Goal: Task Accomplishment & Management: Manage account settings

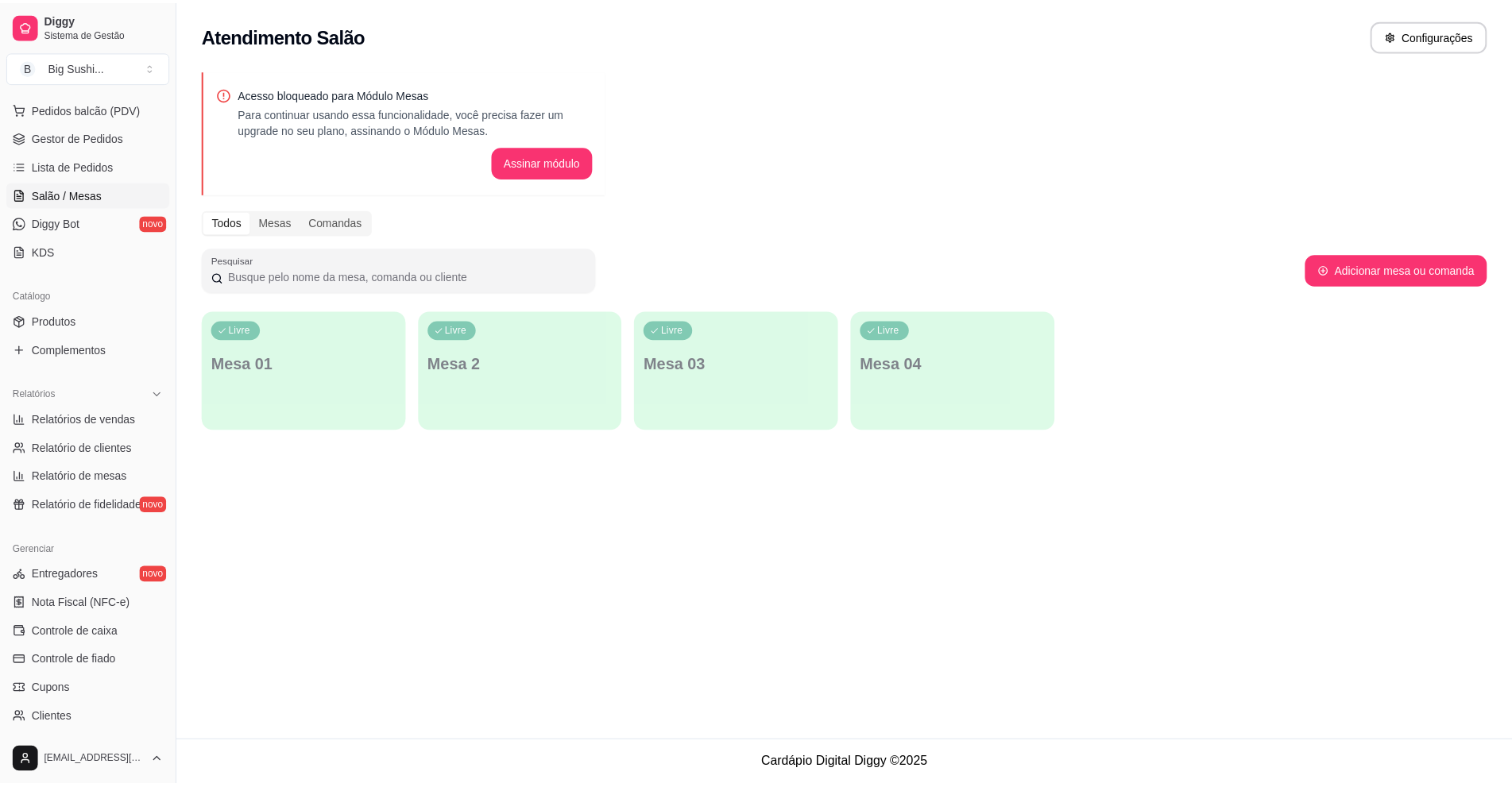
scroll to position [239, 0]
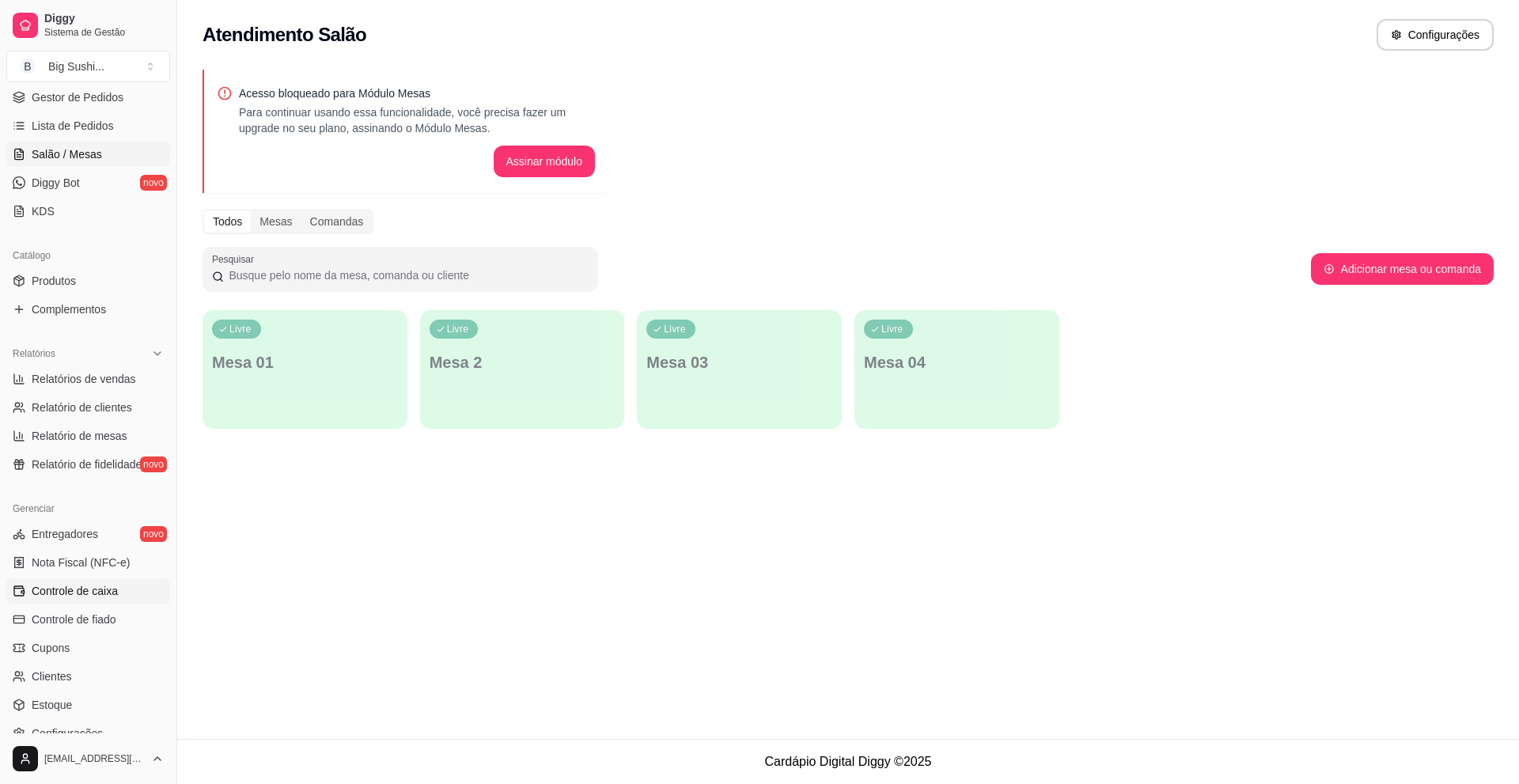
click at [89, 592] on span "Controle de caixa" at bounding box center [74, 591] width 86 height 16
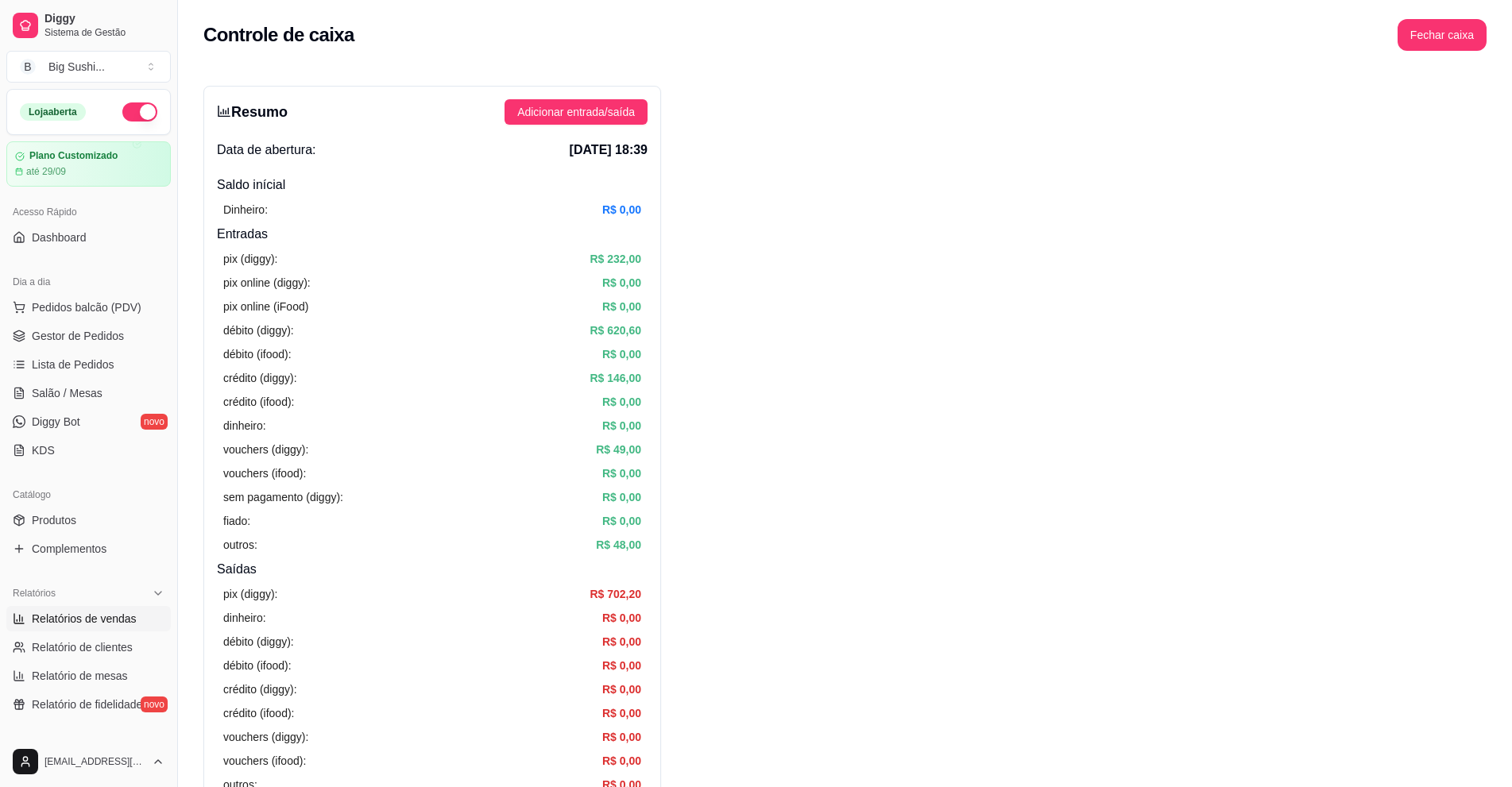
click at [84, 608] on link "Relatórios de vendas" at bounding box center [88, 618] width 164 height 25
select select "ALL"
select select "0"
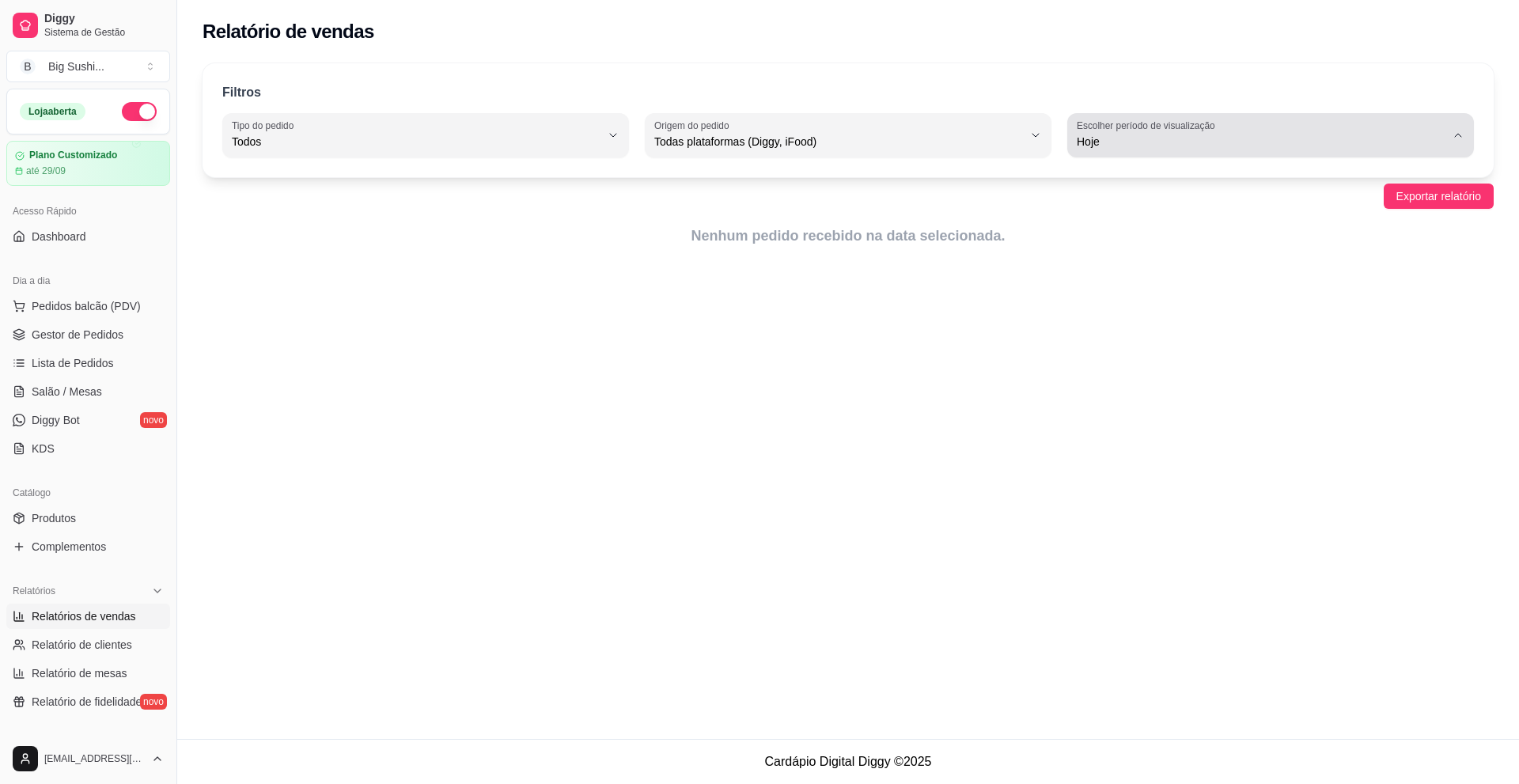
click at [1464, 140] on button "Escolher período de visualização Hoje" at bounding box center [1270, 136] width 407 height 45
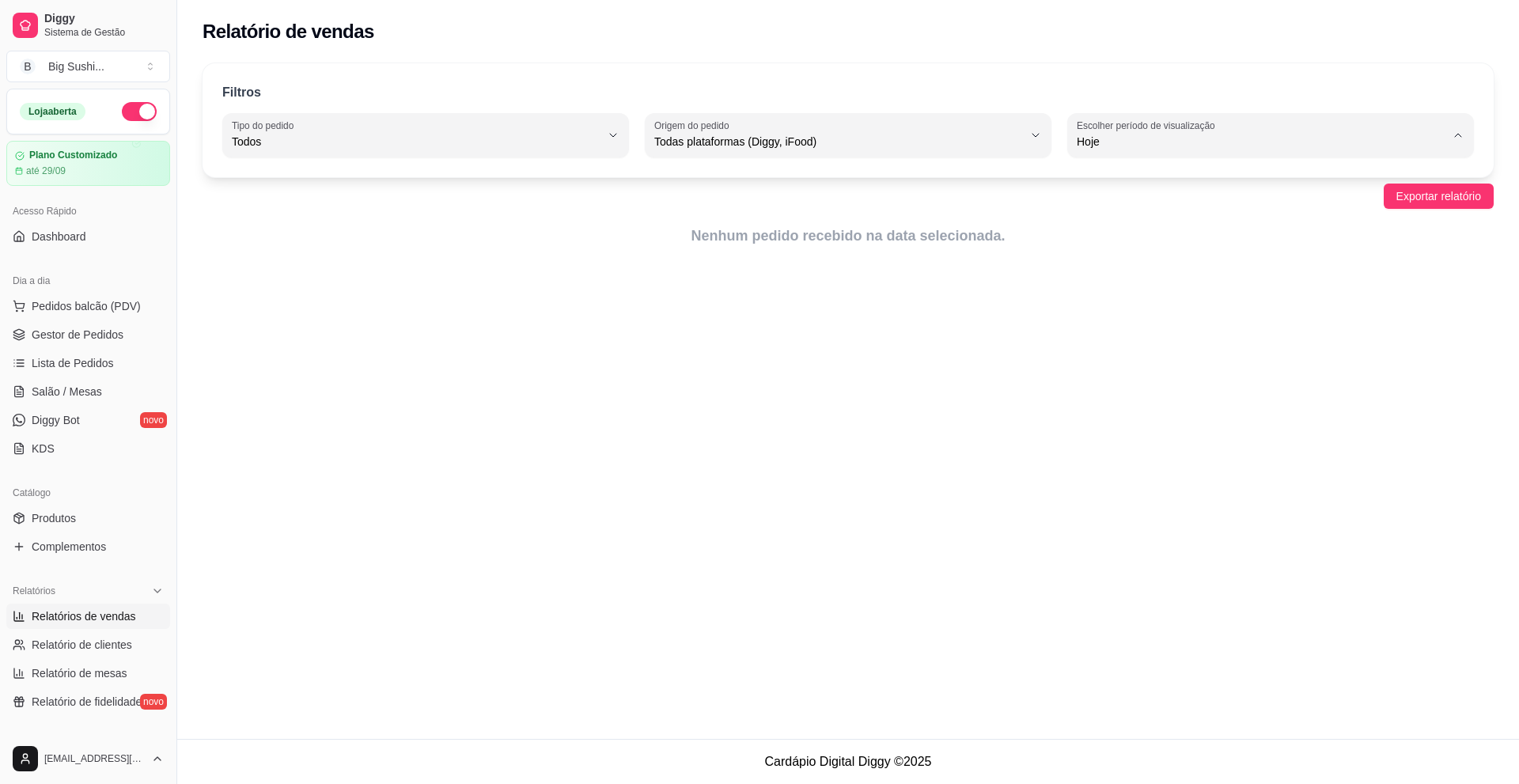
click at [1123, 199] on span "Ontem" at bounding box center [1263, 205] width 351 height 15
type input "1"
select select "1"
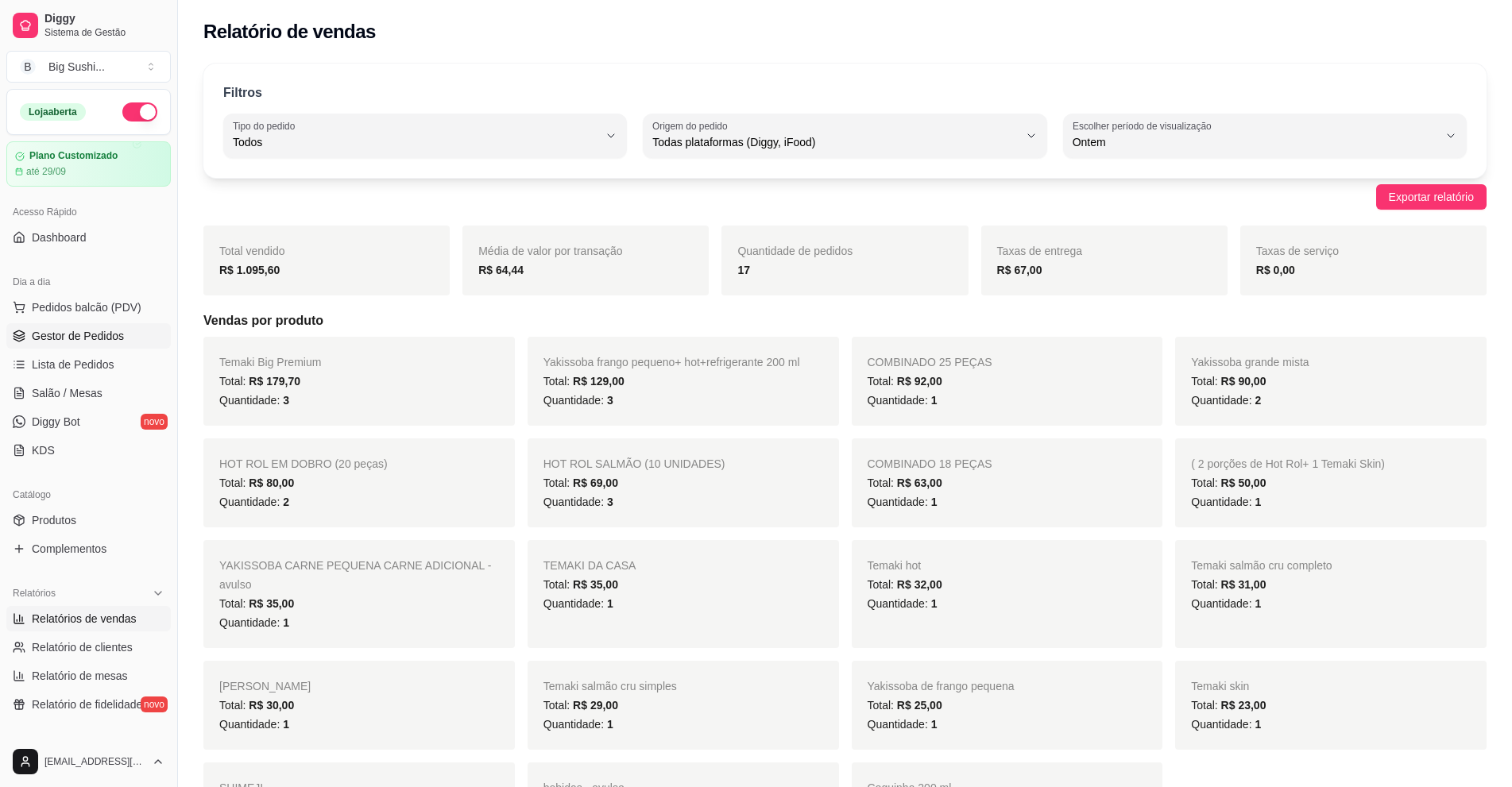
click at [80, 337] on span "Gestor de Pedidos" at bounding box center [77, 337] width 92 height 16
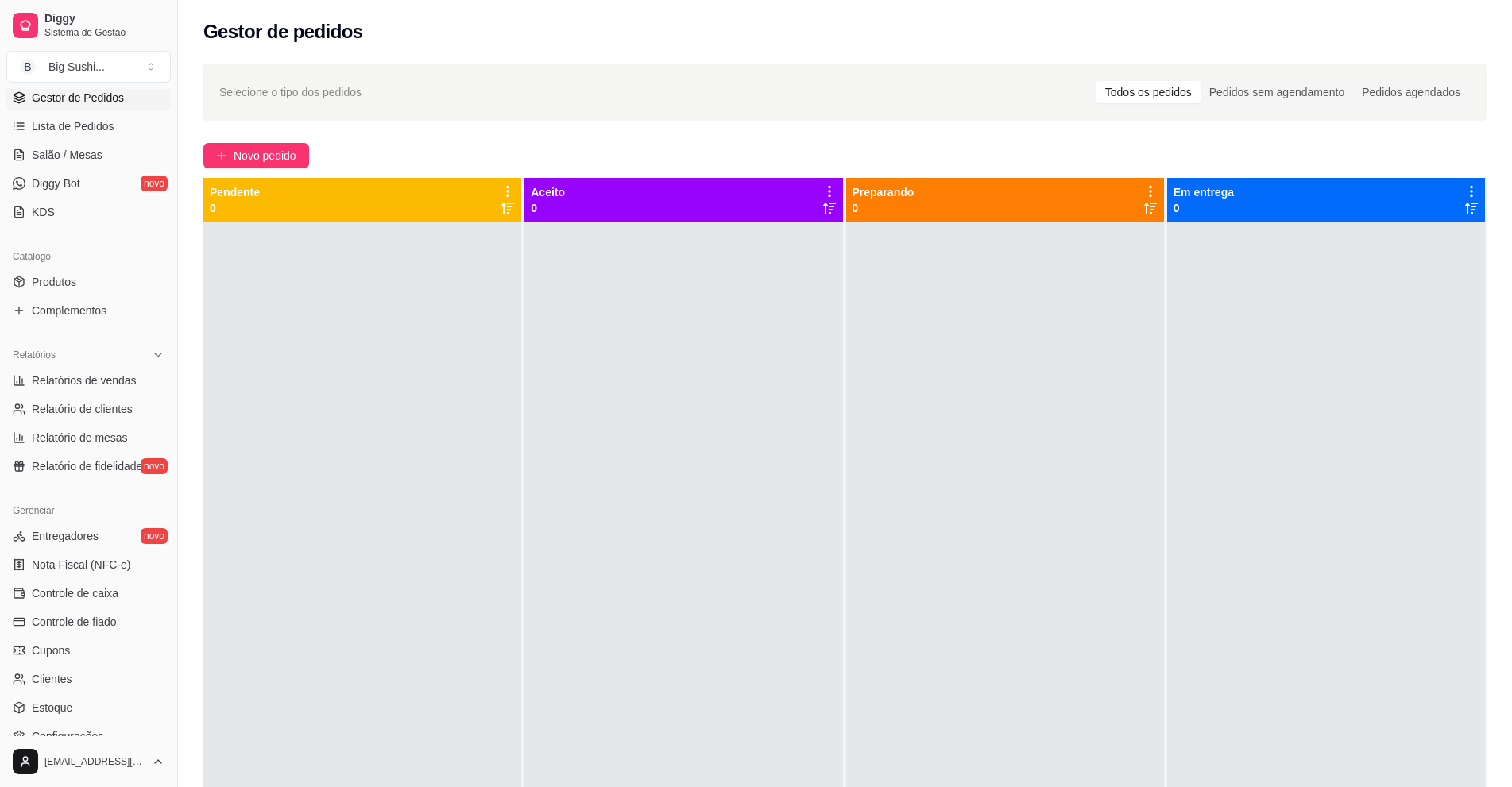
scroll to position [318, 0]
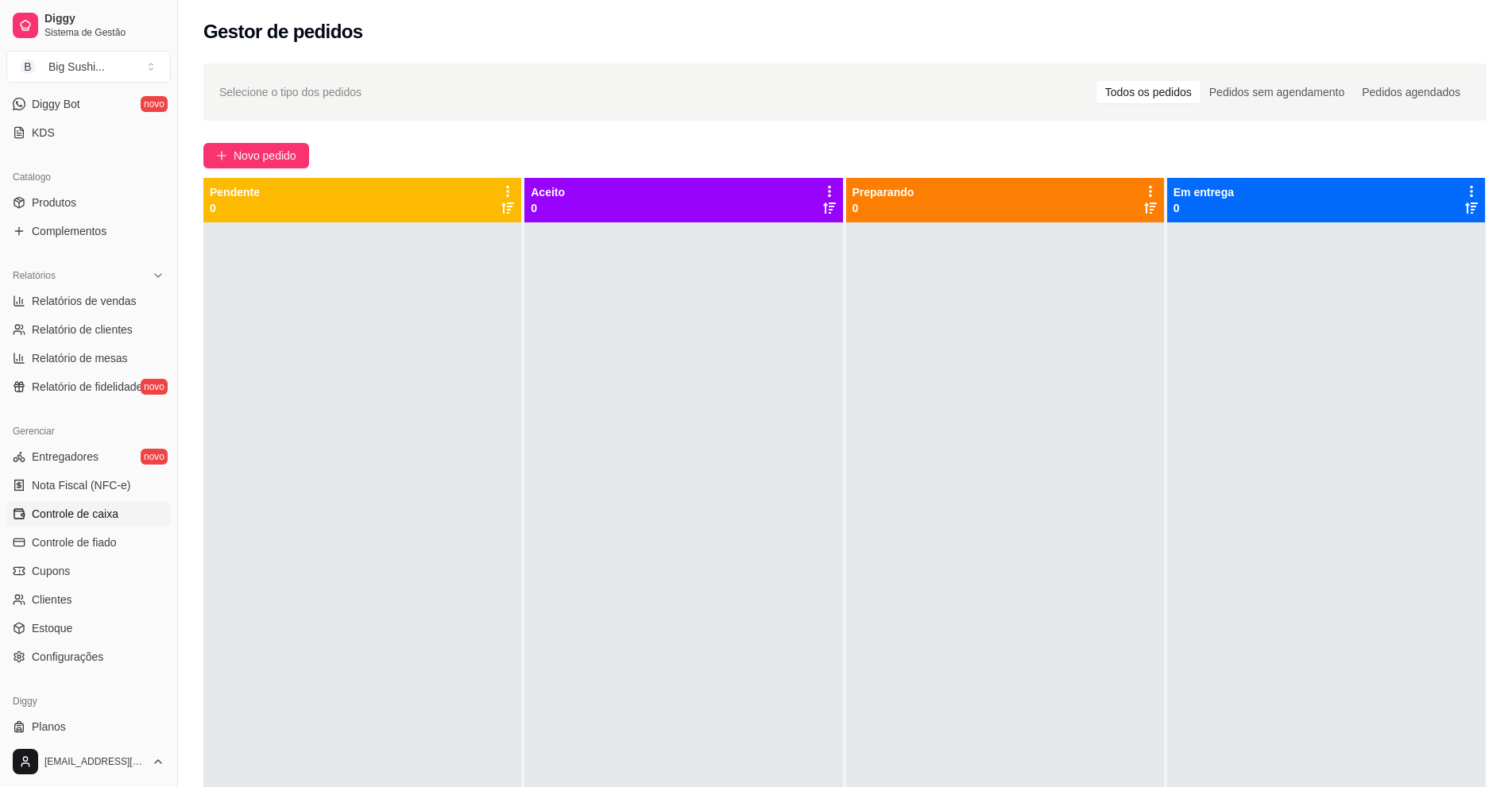
click at [66, 521] on link "Controle de caixa" at bounding box center [88, 513] width 164 height 25
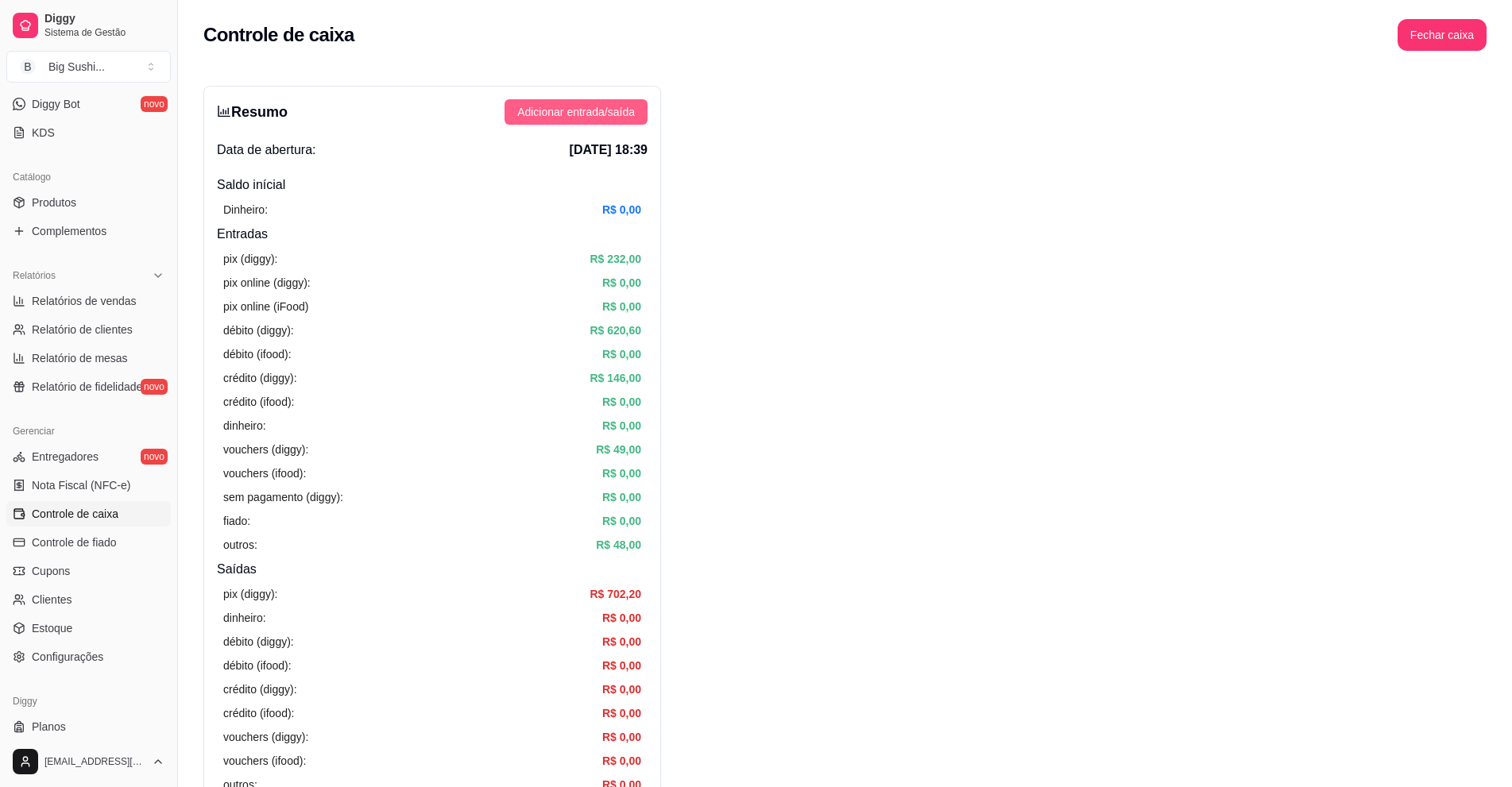
click at [586, 111] on span "Adicionar entrada/saída" at bounding box center [576, 111] width 118 height 17
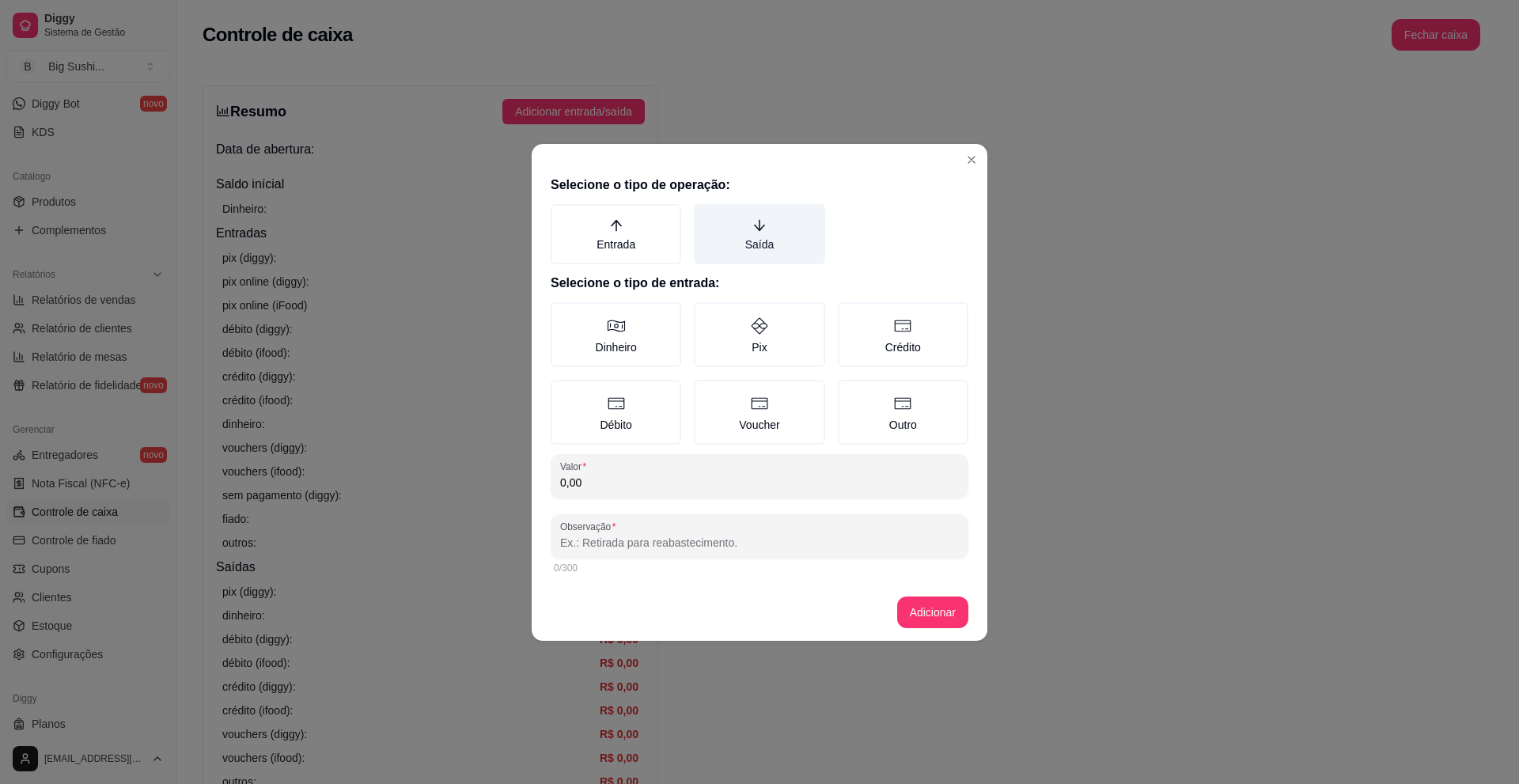
click at [768, 223] on label "Saída" at bounding box center [759, 233] width 131 height 60
click at [705, 216] on button "Saída" at bounding box center [699, 209] width 13 height 13
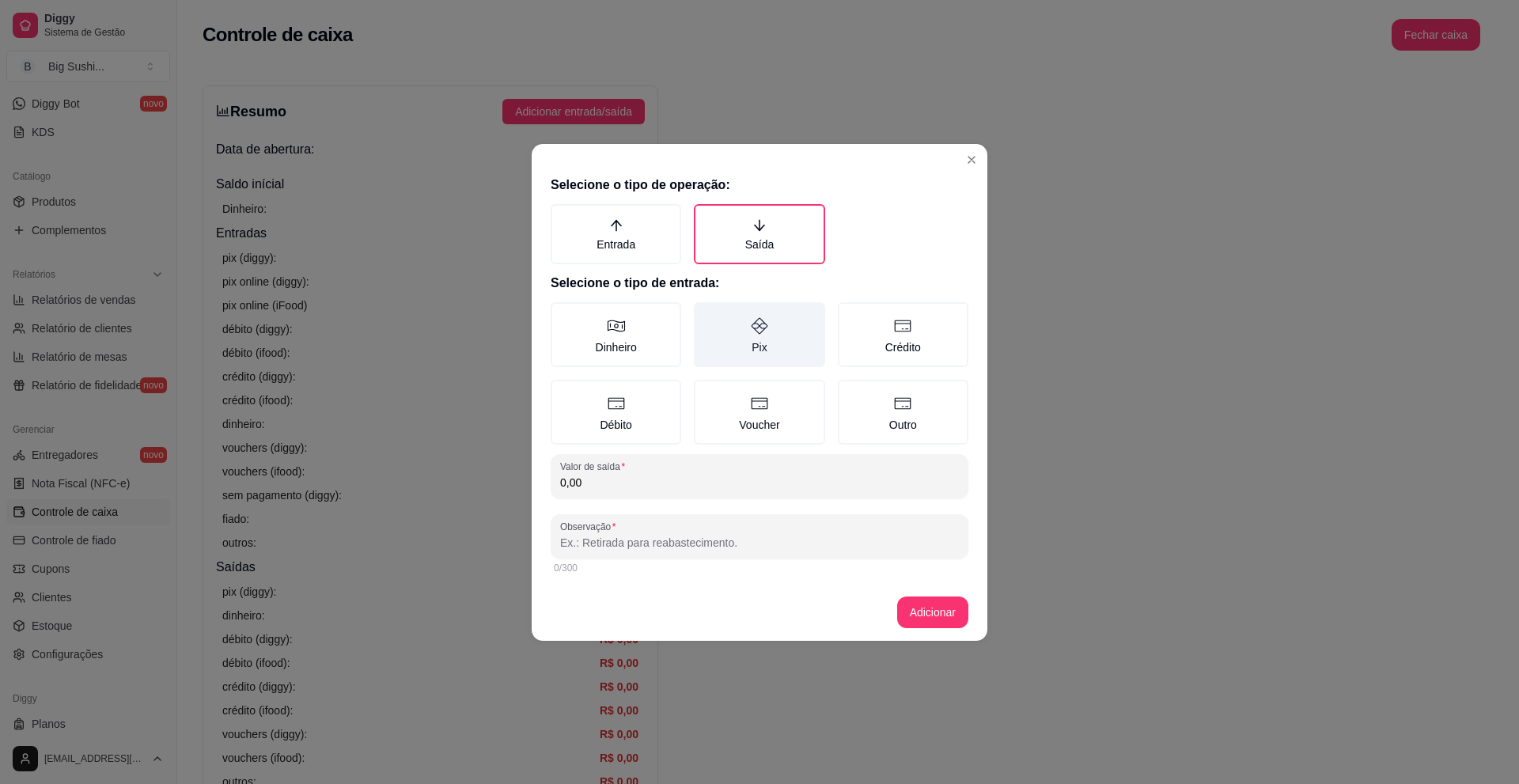
click at [772, 333] on label "Pix" at bounding box center [759, 334] width 131 height 65
click at [705, 314] on button "Pix" at bounding box center [699, 308] width 13 height 13
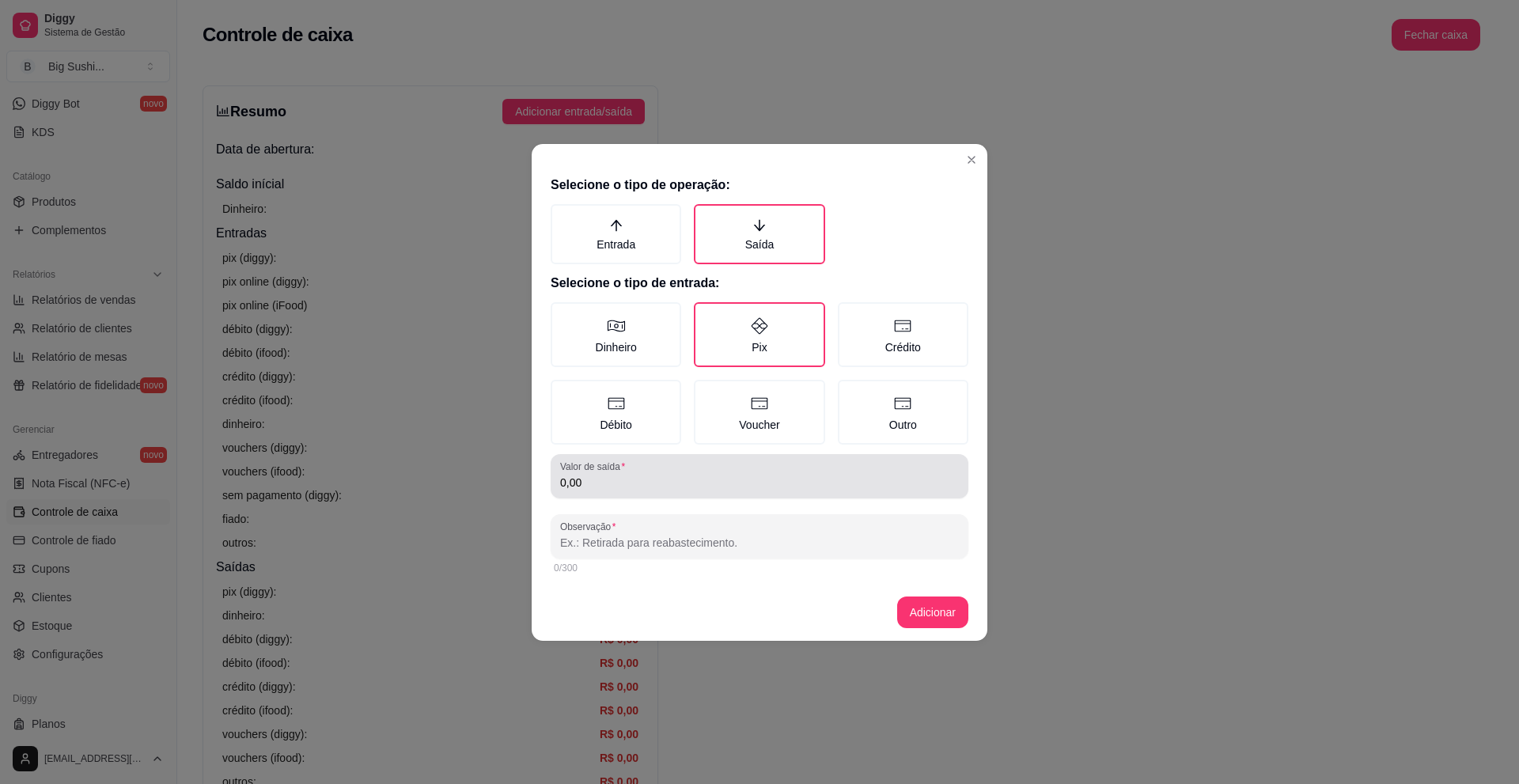
click at [618, 491] on div "0,00" at bounding box center [760, 476] width 399 height 31
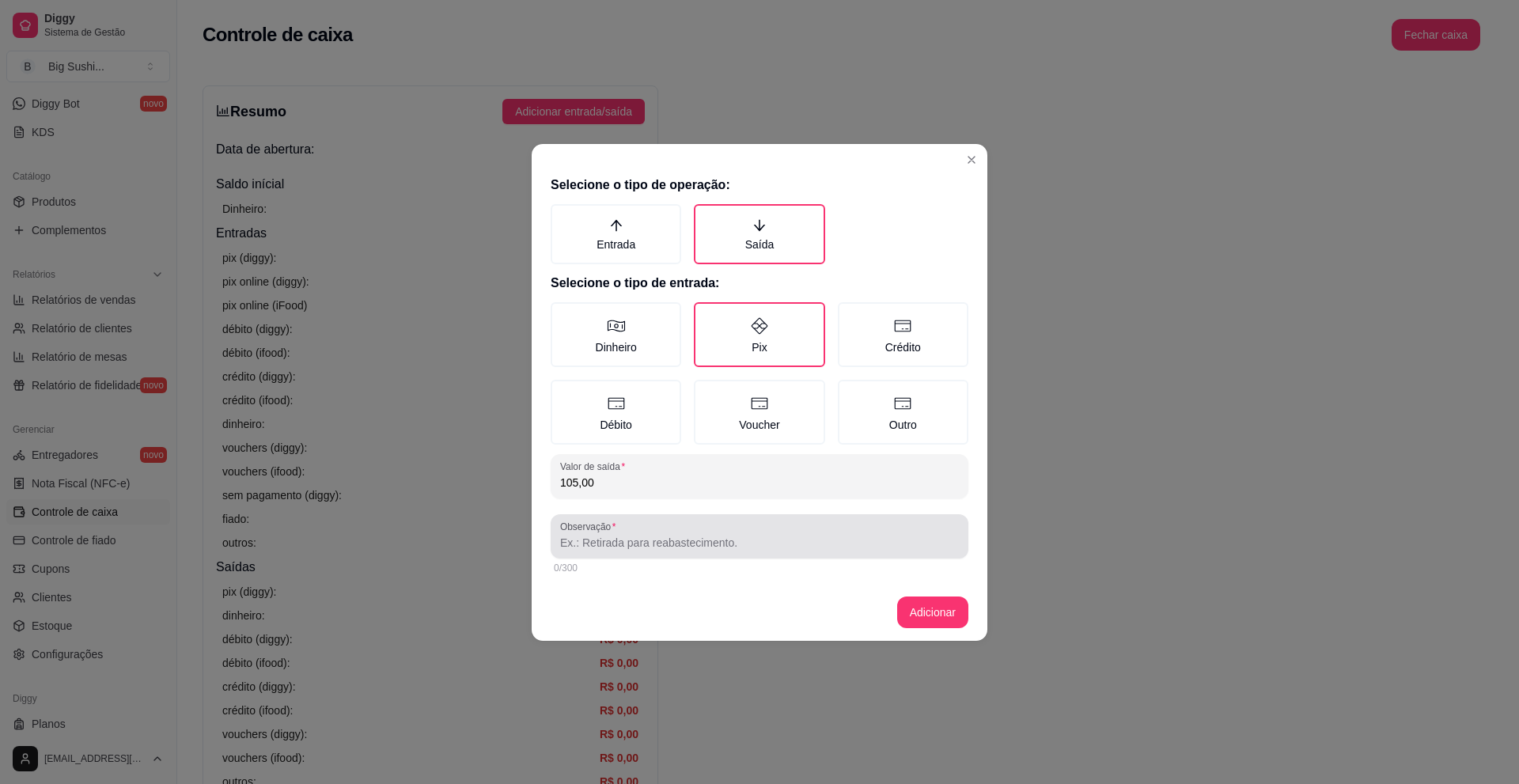
type input "105,00"
click at [583, 548] on input "Observação" at bounding box center [760, 543] width 399 height 16
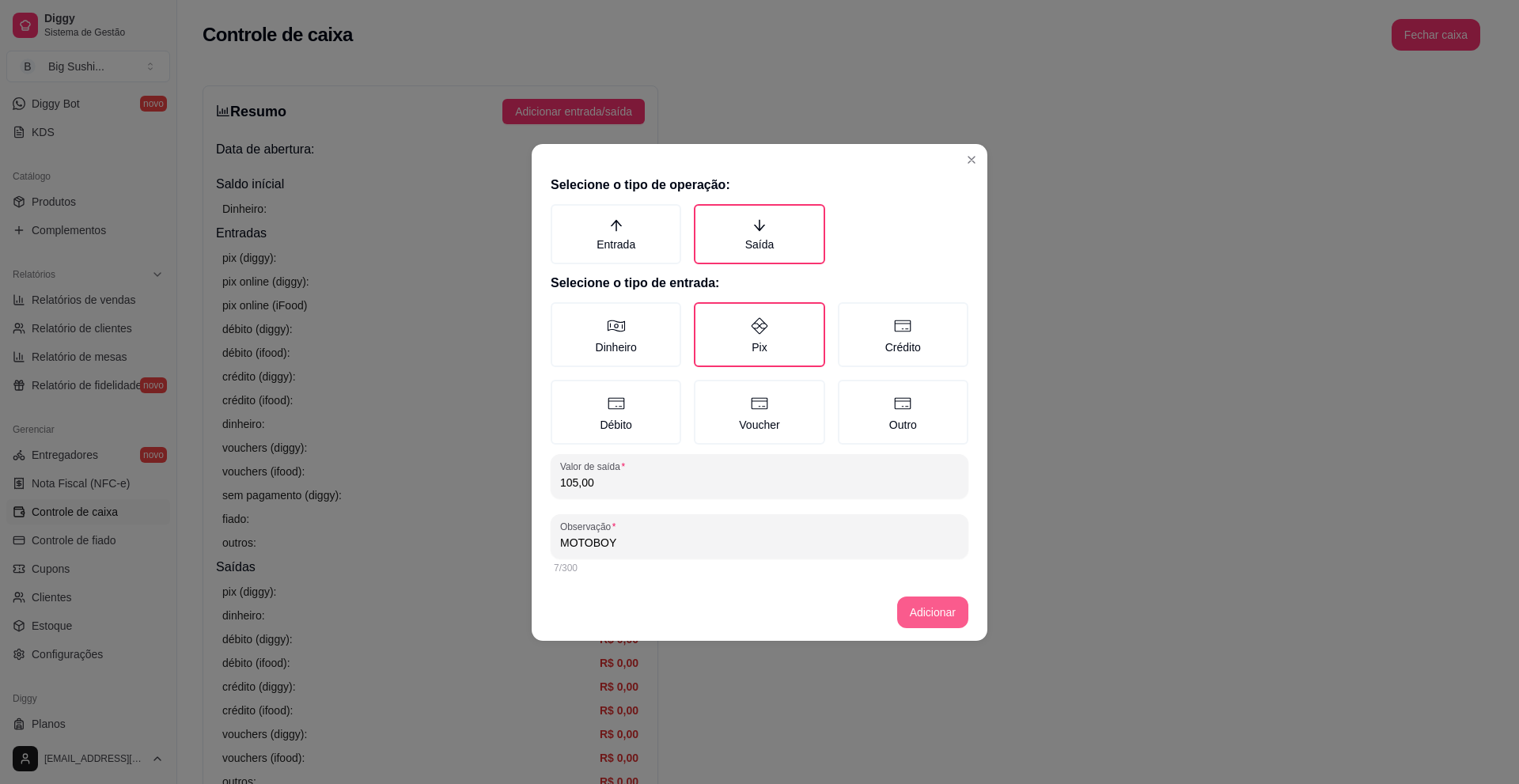
type input "MOTOBOY"
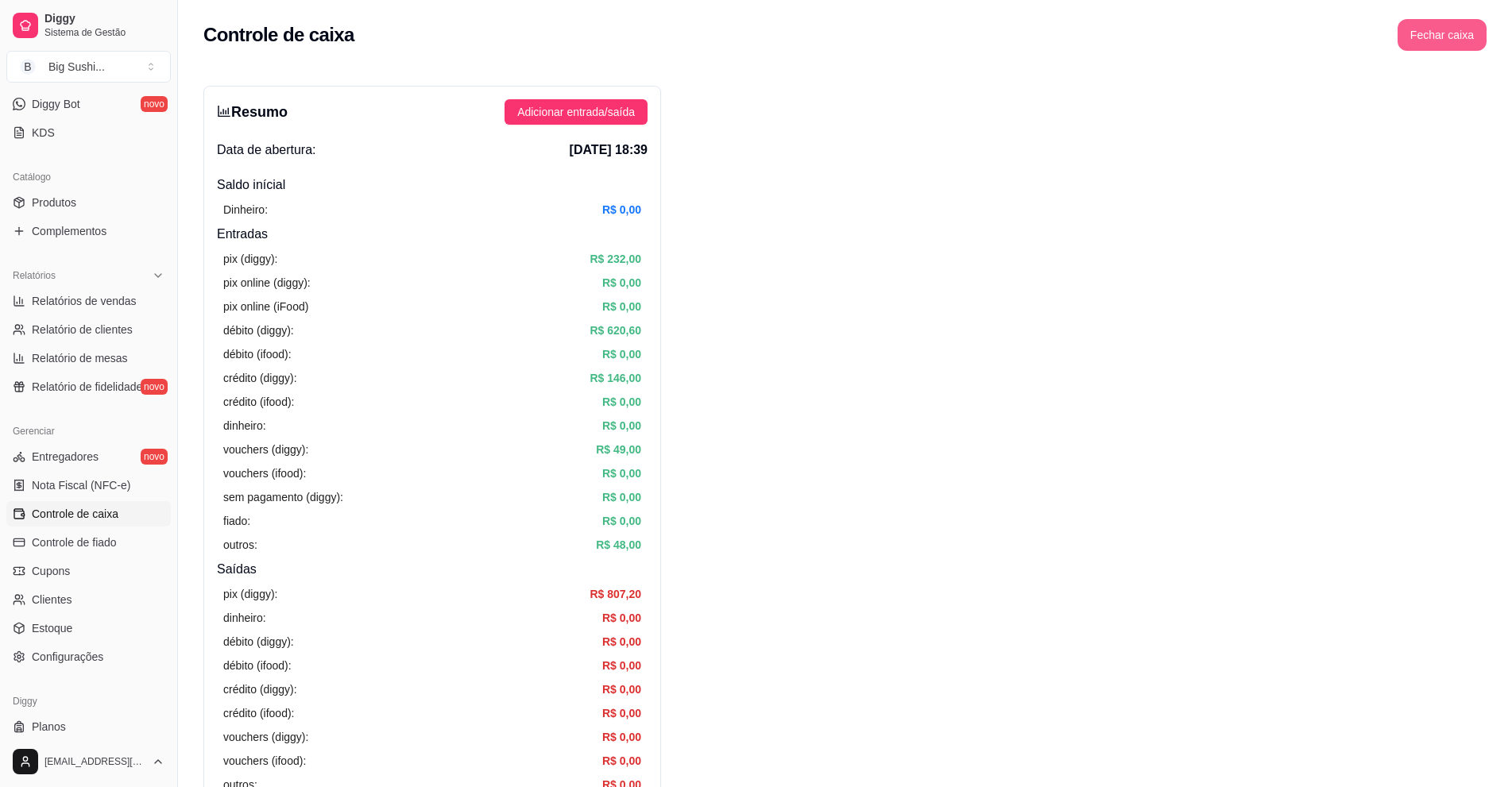
click at [1440, 25] on button "Fechar caixa" at bounding box center [1442, 34] width 89 height 31
click at [1481, 133] on span "Sim" at bounding box center [1486, 141] width 19 height 17
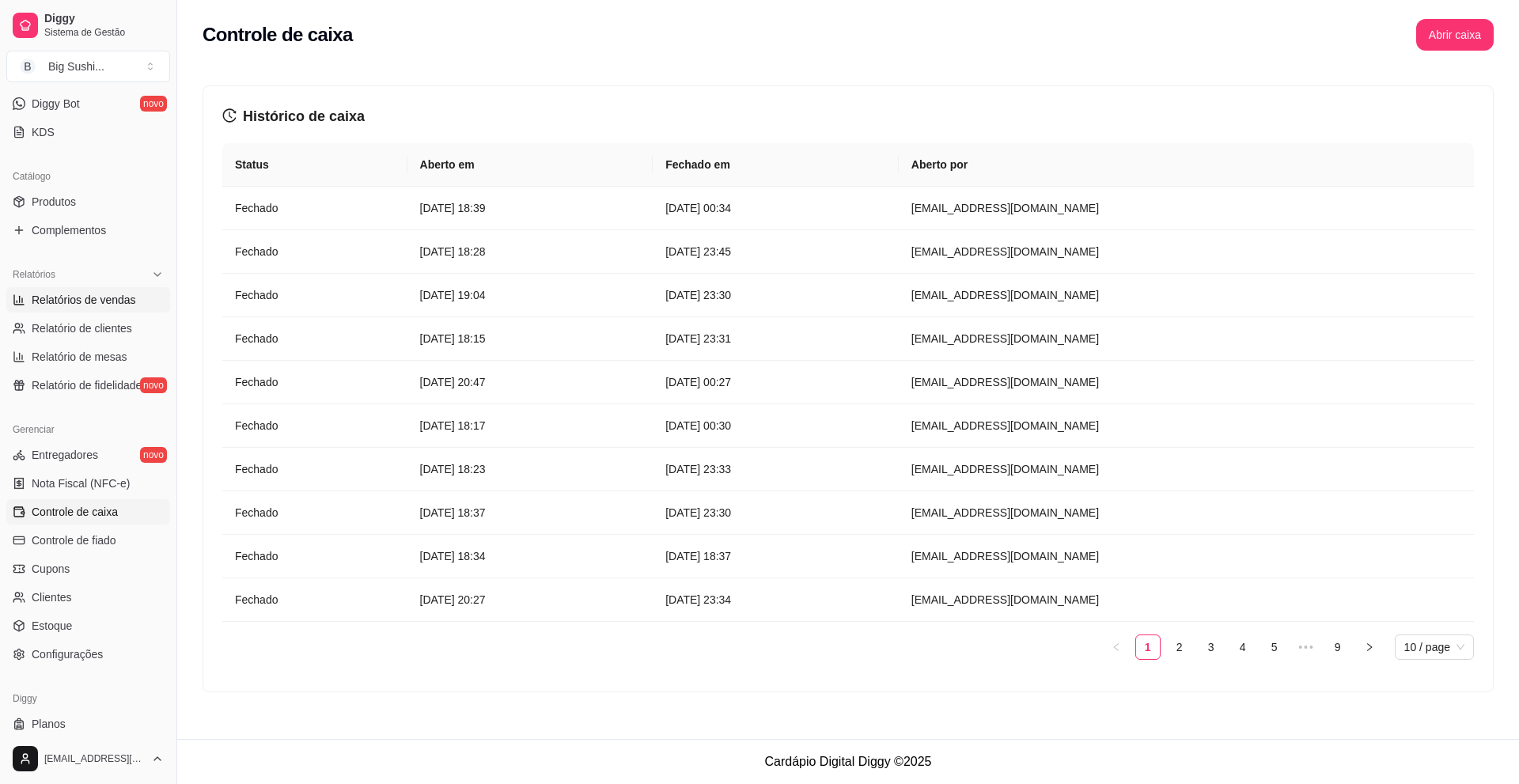
click at [94, 292] on span "Relatórios de vendas" at bounding box center [83, 300] width 105 height 16
select select "ALL"
select select "0"
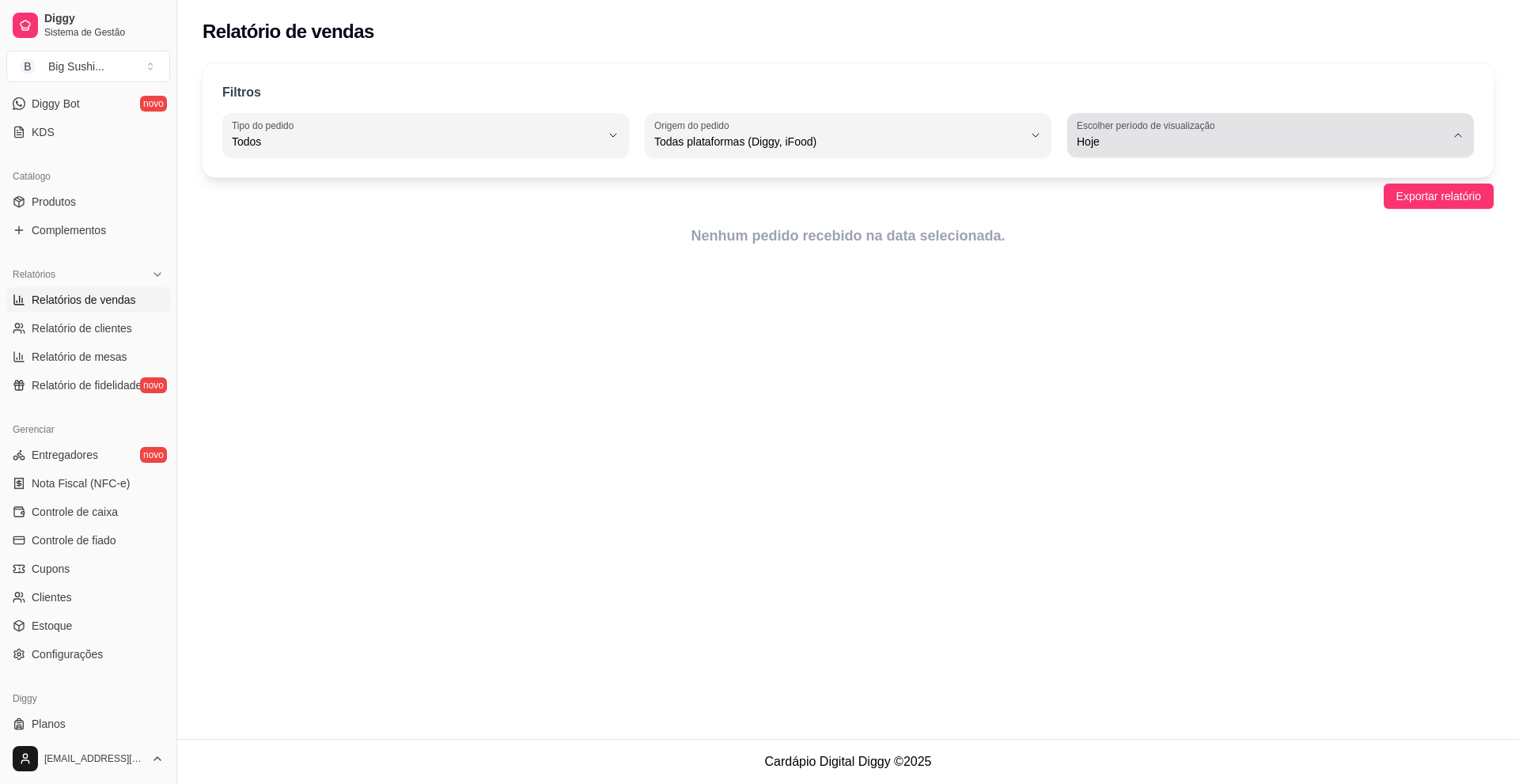
click at [1465, 142] on button "Escolher período de visualização Hoje" at bounding box center [1270, 136] width 407 height 45
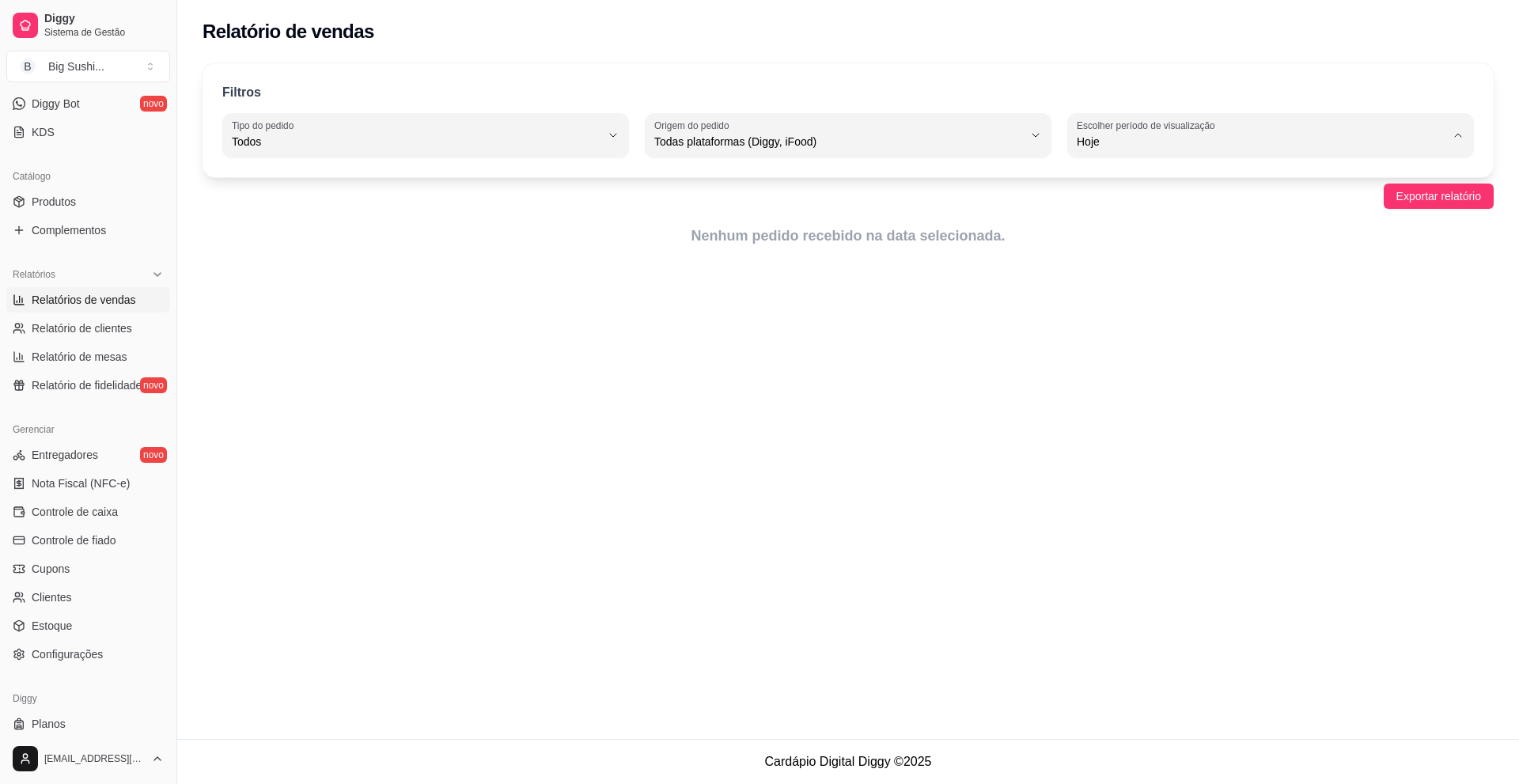
click at [1100, 201] on span "Ontem" at bounding box center [1263, 205] width 351 height 15
type input "1"
select select "1"
